Goal: Task Accomplishment & Management: Manage account settings

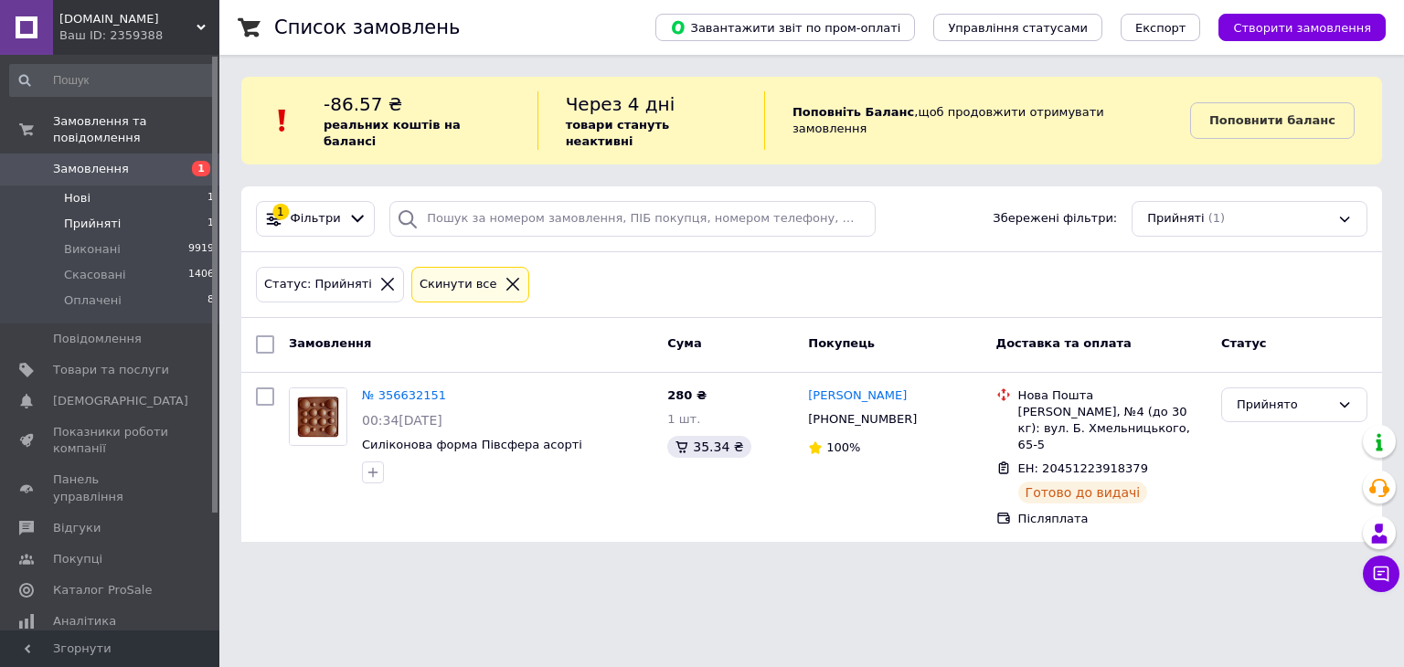
click at [66, 190] on span "Нові" at bounding box center [77, 198] width 27 height 16
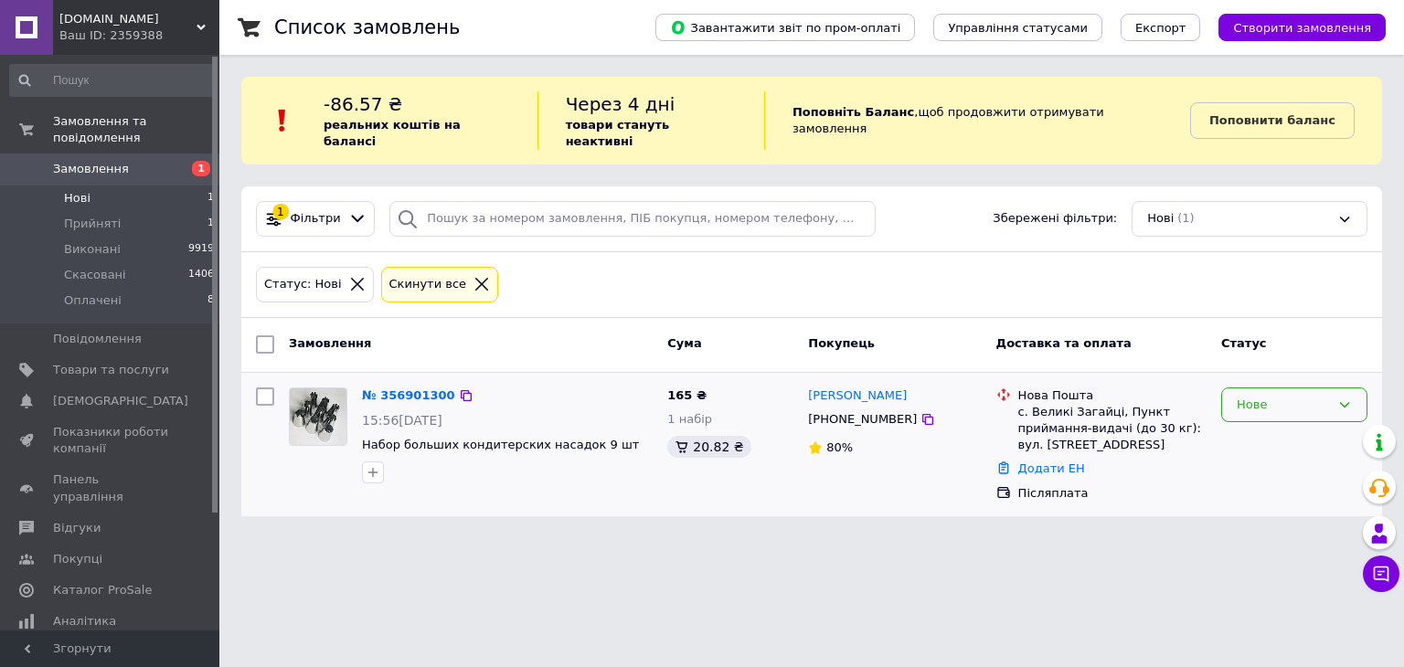
click at [1272, 396] on div "Нове" at bounding box center [1283, 405] width 93 height 19
click at [1257, 434] on li "Прийнято" at bounding box center [1294, 443] width 144 height 34
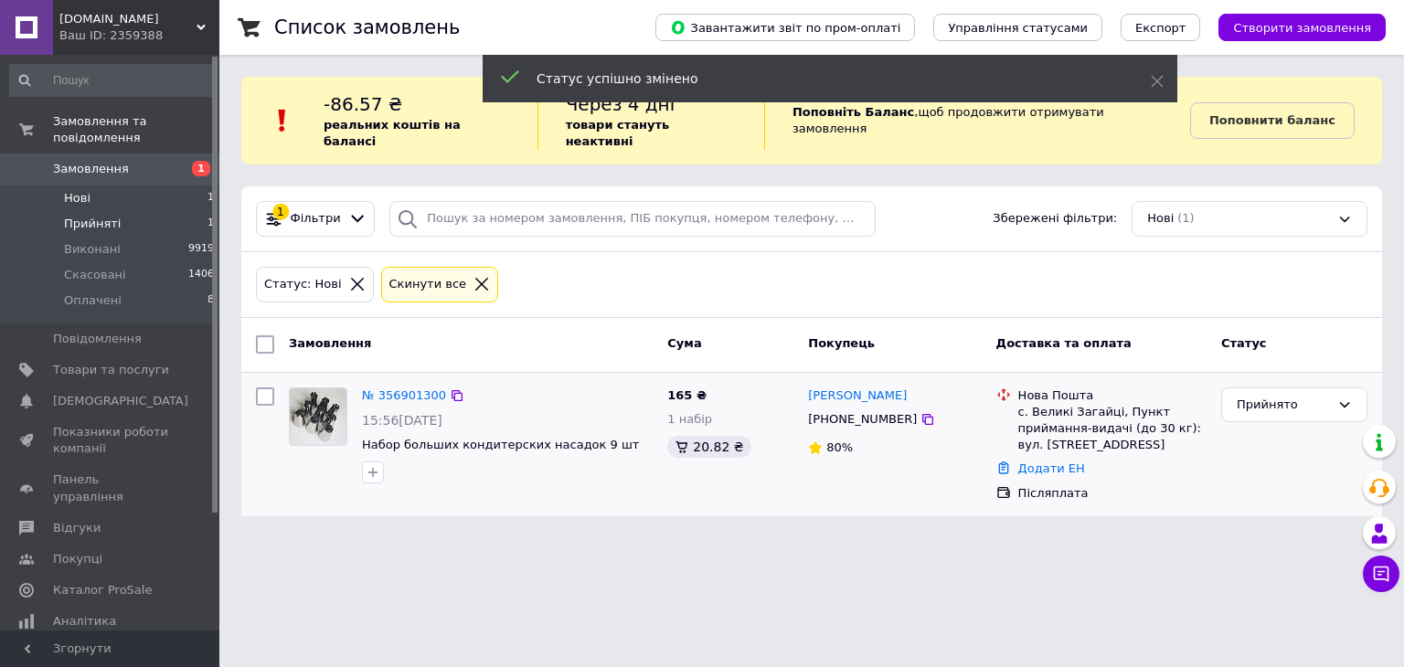
click at [100, 216] on span "Прийняті" at bounding box center [92, 224] width 57 height 16
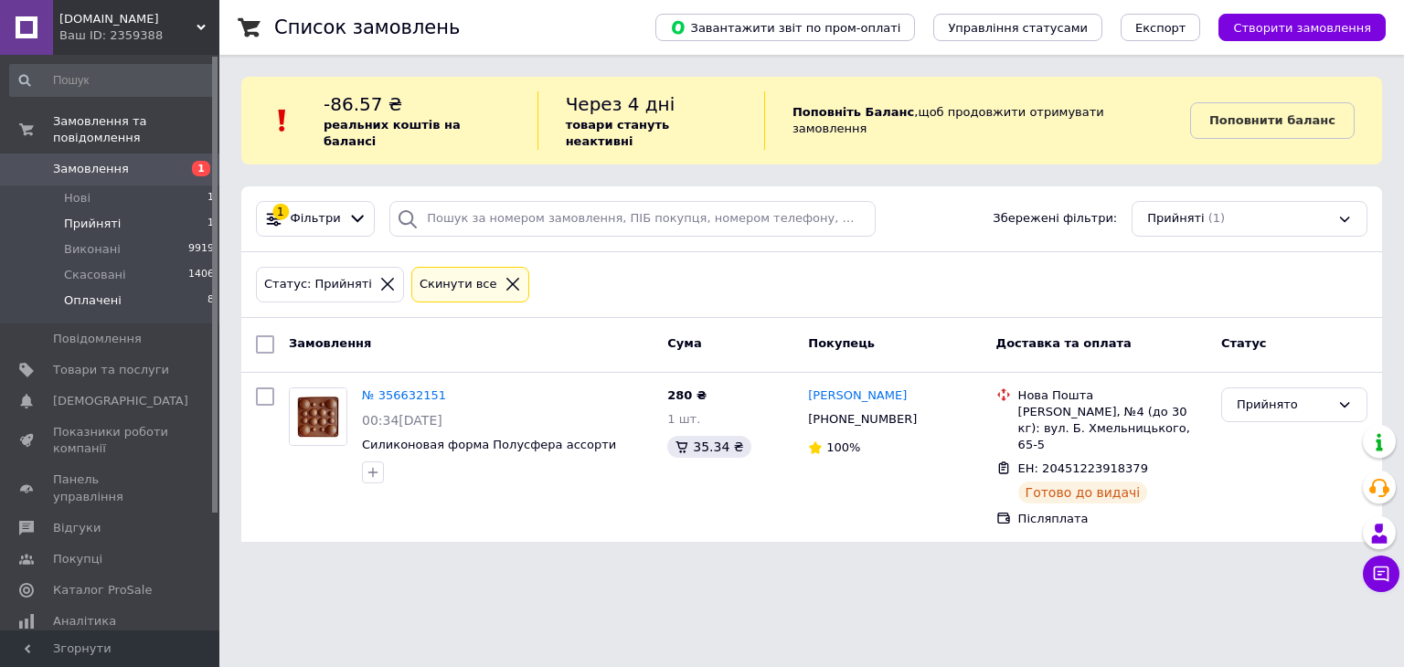
click at [88, 293] on span "Оплачені" at bounding box center [93, 301] width 58 height 16
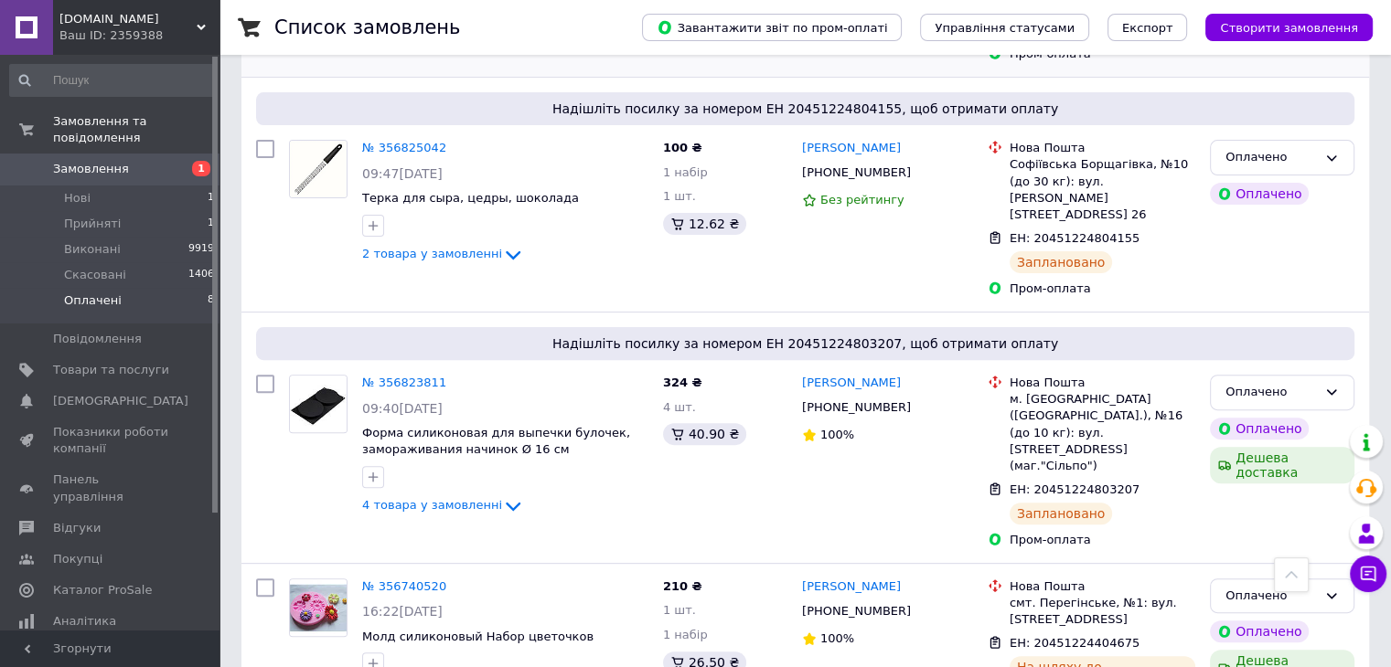
scroll to position [530, 0]
click at [126, 362] on span "Товари та послуги" at bounding box center [111, 370] width 116 height 16
